Goal: Transaction & Acquisition: Purchase product/service

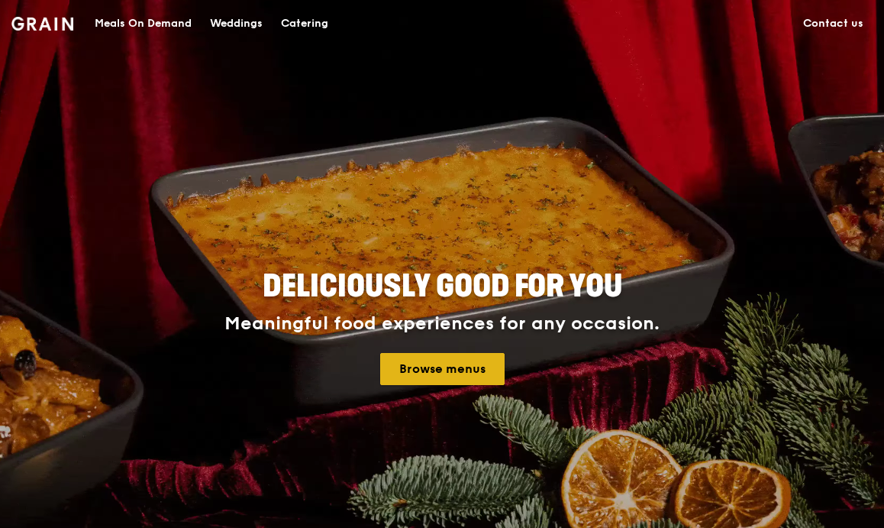
click at [468, 362] on link "Browse menus" at bounding box center [442, 369] width 124 height 32
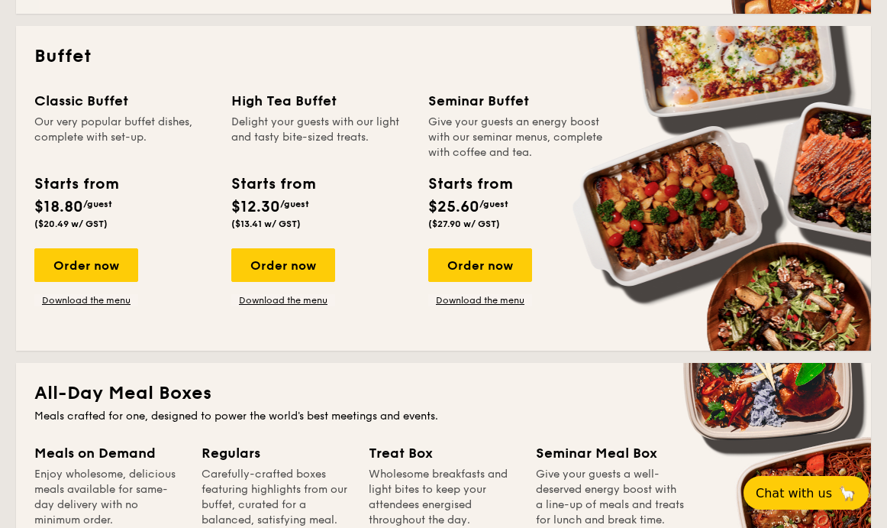
scroll to position [689, 0]
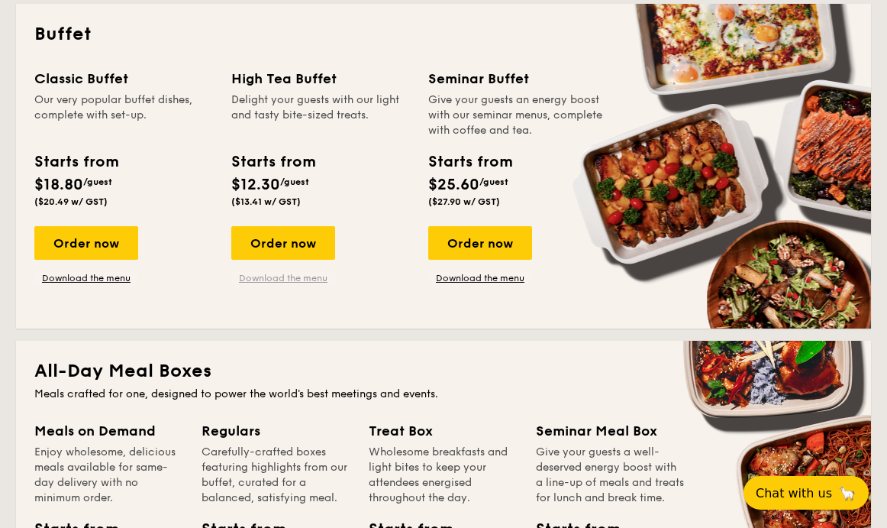
click at [302, 276] on link "Download the menu" at bounding box center [283, 278] width 104 height 12
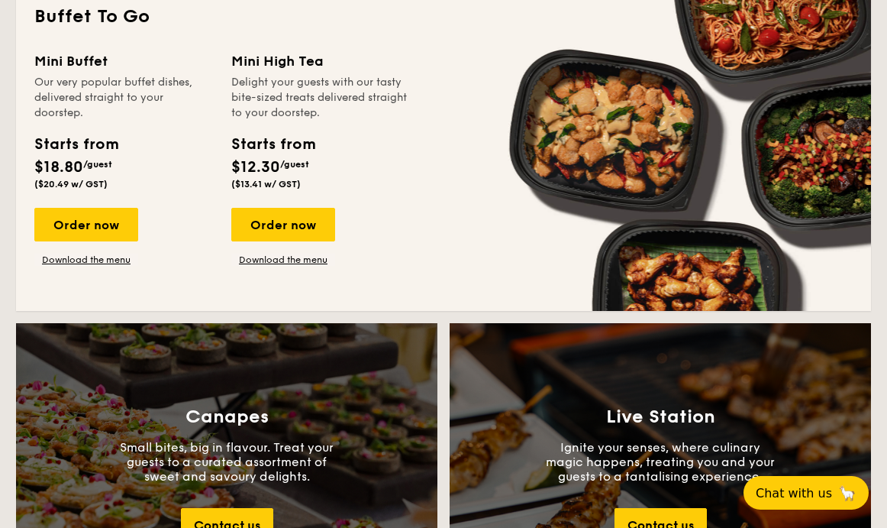
scroll to position [1383, 0]
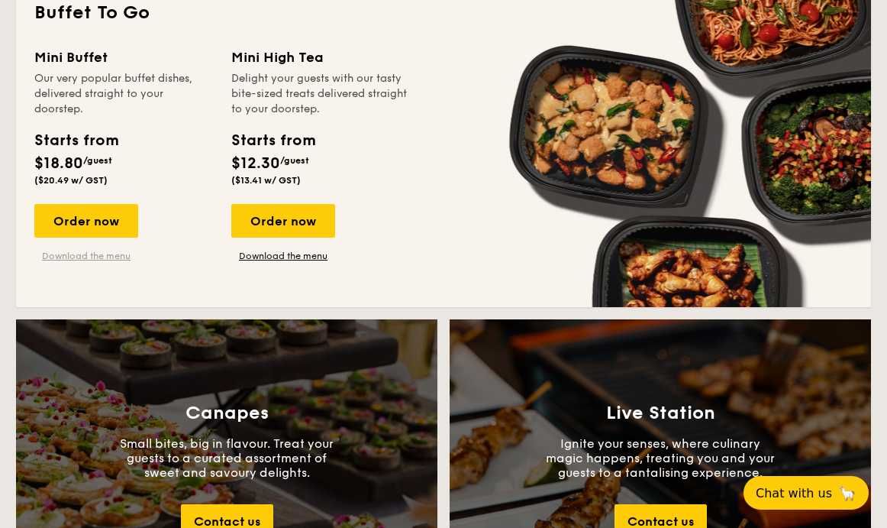
click at [100, 250] on link "Download the menu" at bounding box center [86, 256] width 104 height 12
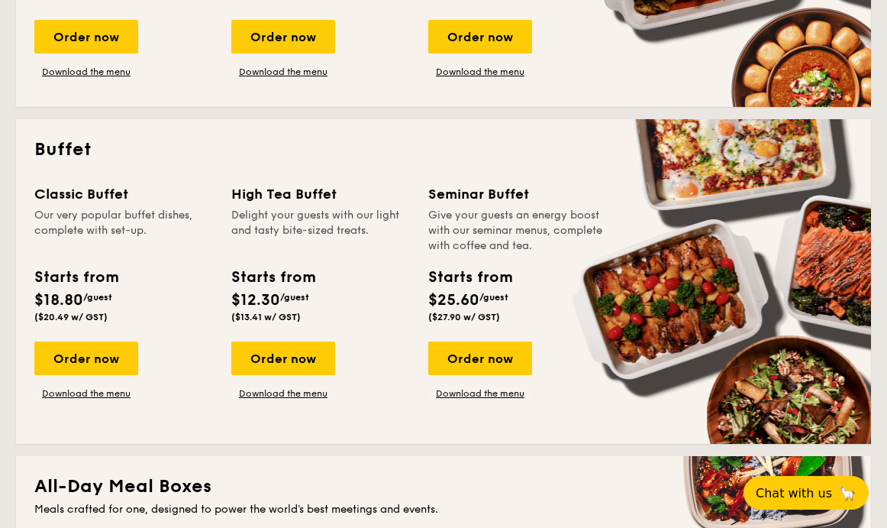
scroll to position [574, 0]
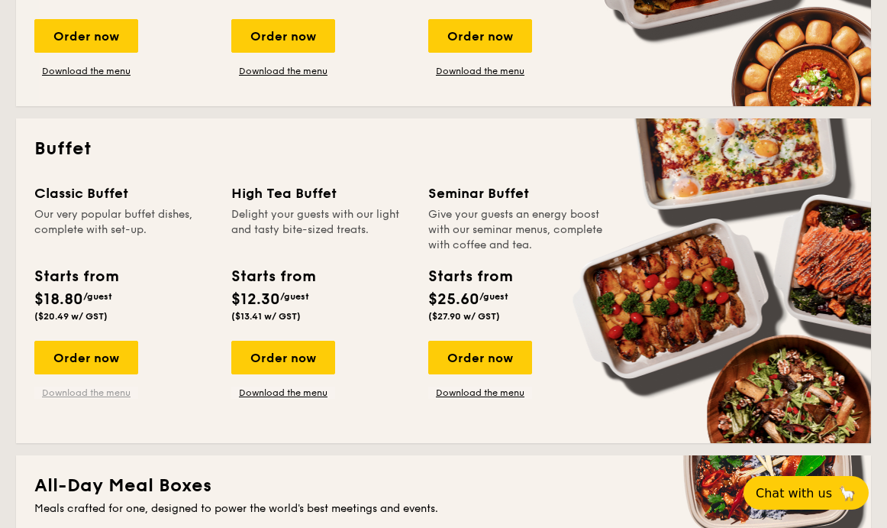
click at [107, 392] on link "Download the menu" at bounding box center [86, 392] width 104 height 12
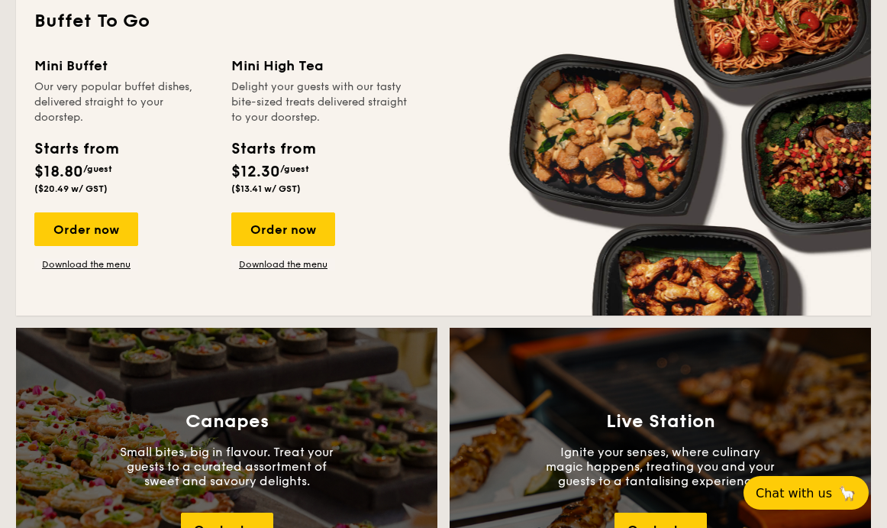
scroll to position [1377, 0]
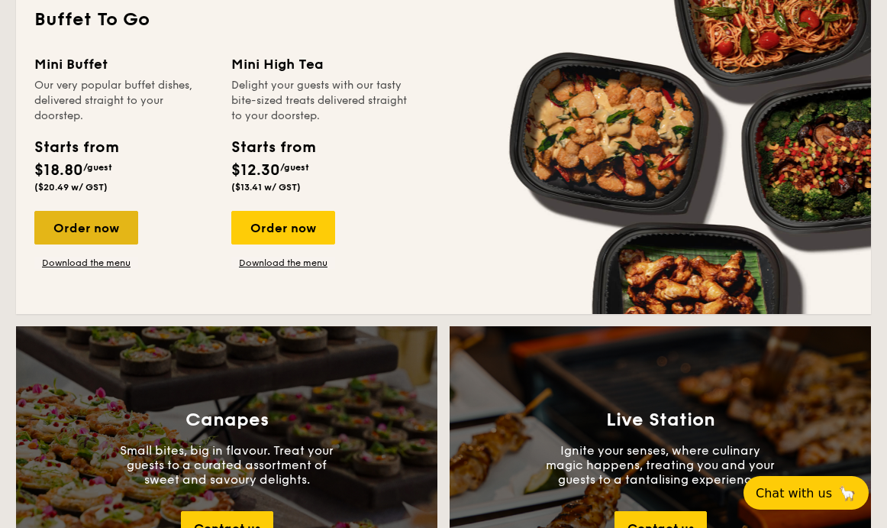
click at [109, 231] on div "Order now" at bounding box center [86, 228] width 104 height 34
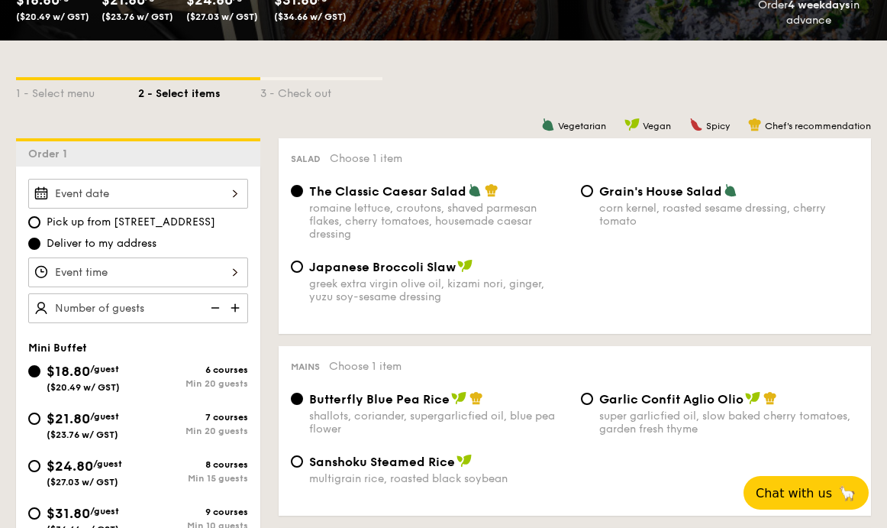
scroll to position [297, 0]
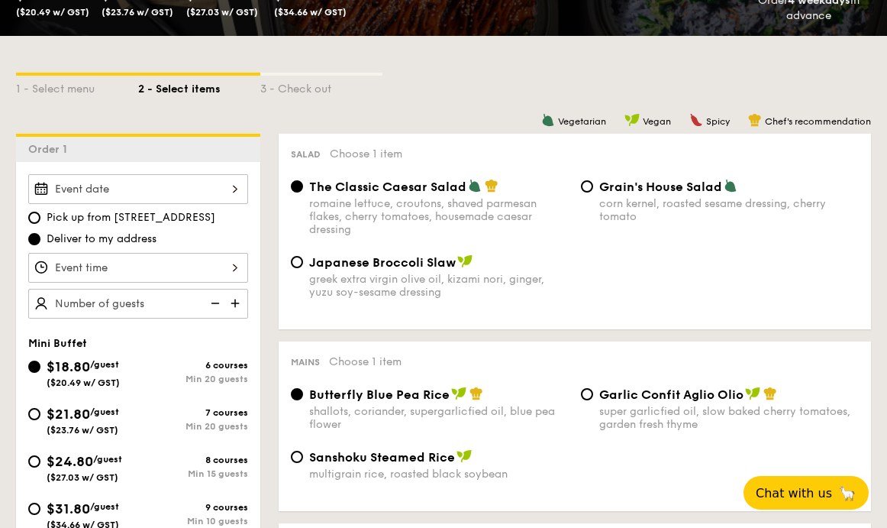
click at [176, 195] on div at bounding box center [138, 189] width 220 height 30
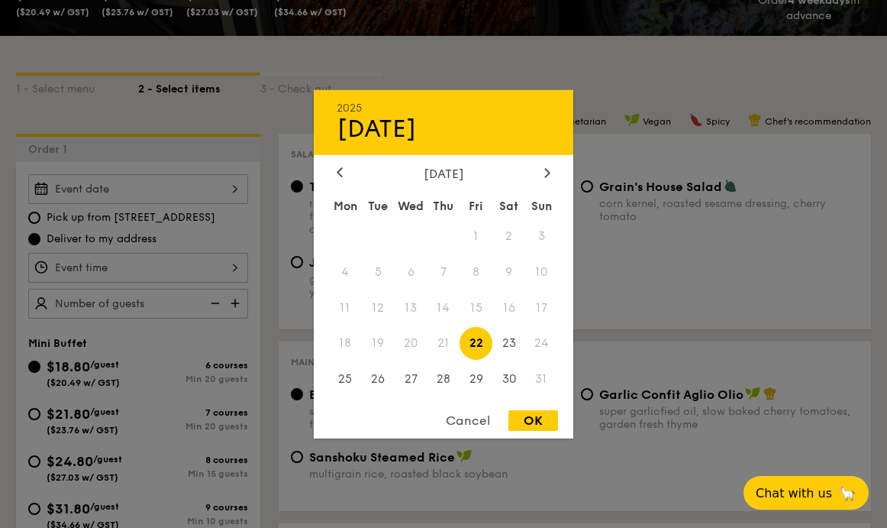
click at [486, 418] on div "Cancel" at bounding box center [468, 420] width 75 height 21
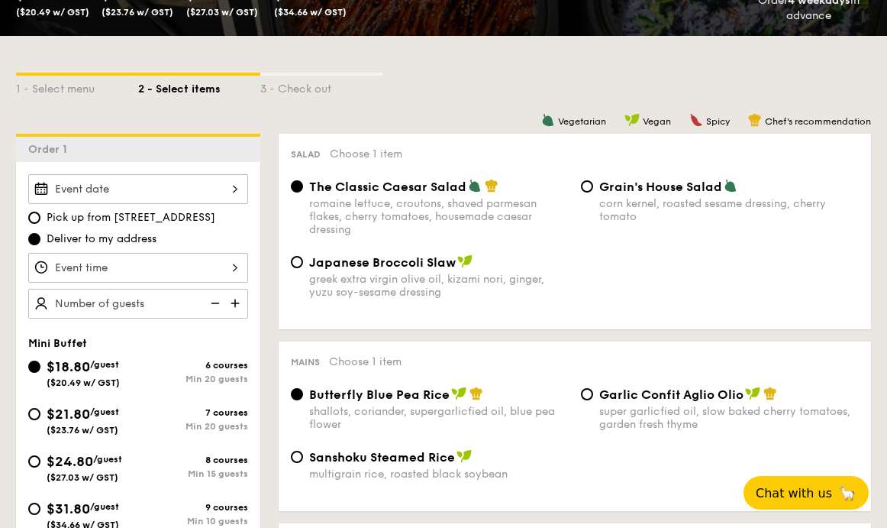
click at [168, 215] on span "Pick up from [STREET_ADDRESS]" at bounding box center [131, 217] width 169 height 15
click at [40, 215] on input "Pick up from [STREET_ADDRESS]" at bounding box center [34, 217] width 12 height 12
radio input "true"
click at [212, 189] on div at bounding box center [138, 189] width 220 height 30
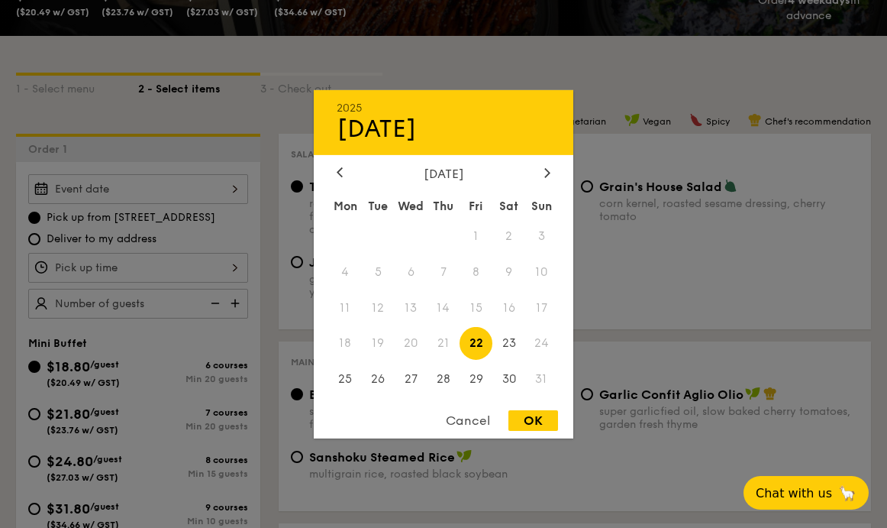
click at [479, 417] on div "Cancel" at bounding box center [468, 420] width 75 height 21
